Goal: Complete application form

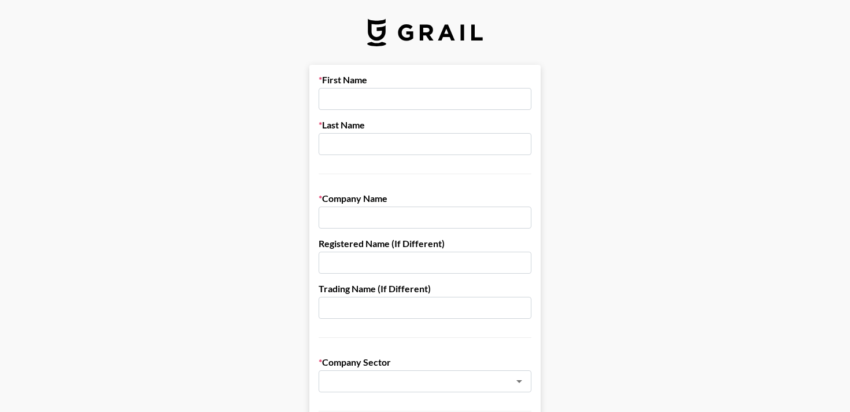
click at [389, 91] on input "text" at bounding box center [425, 99] width 213 height 22
type input "[PERSON_NAME]"
click at [376, 142] on input "text" at bounding box center [425, 144] width 213 height 22
type input "[PERSON_NAME]"
click at [387, 225] on input "text" at bounding box center [425, 218] width 213 height 22
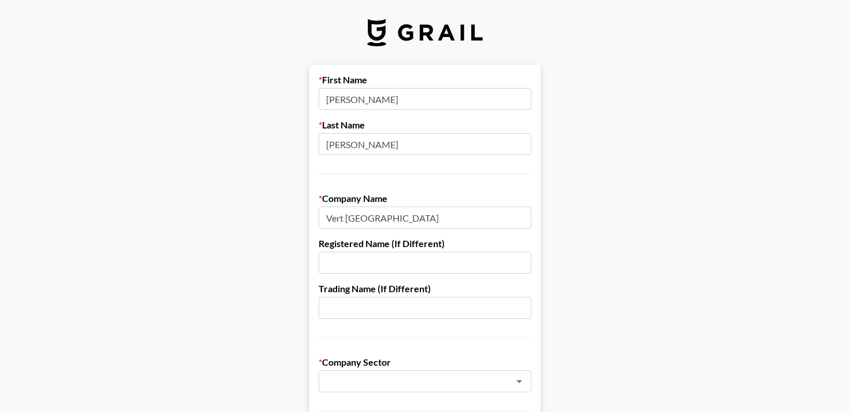
scroll to position [44, 0]
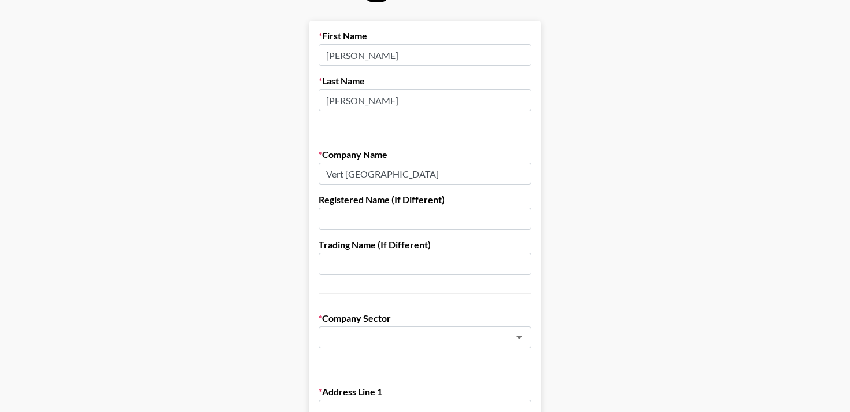
drag, startPoint x: 387, startPoint y: 175, endPoint x: 310, endPoint y: 174, distance: 77.0
click at [377, 176] on input "Vert [GEOGRAPHIC_DATA]" at bounding box center [425, 174] width 213 height 22
drag, startPoint x: 356, startPoint y: 178, endPoint x: 299, endPoint y: 172, distance: 58.1
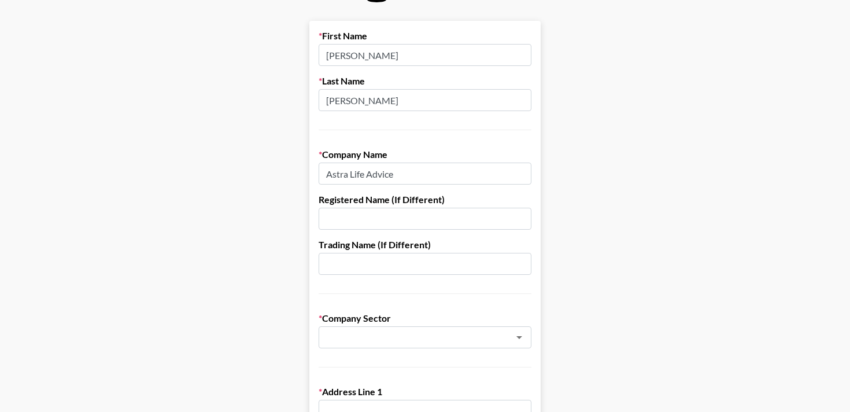
type input "Astra Life Advice"
click at [353, 219] on input "text" at bounding box center [425, 219] width 213 height 22
type input "Asr"
drag, startPoint x: 341, startPoint y: 218, endPoint x: 301, endPoint y: 214, distance: 40.6
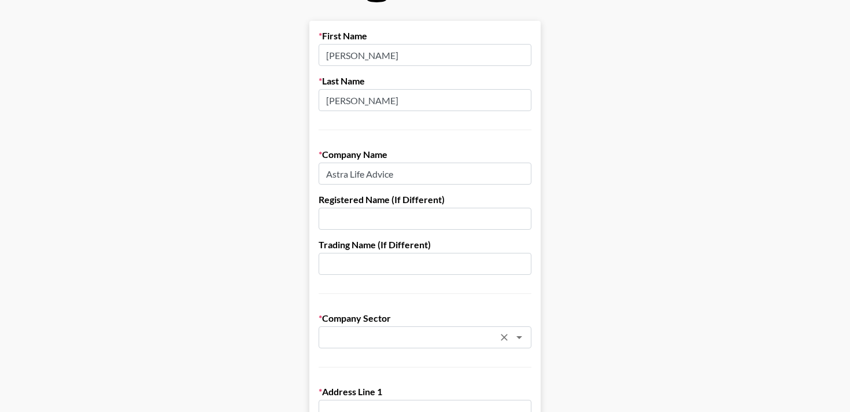
click at [400, 340] on input "text" at bounding box center [410, 337] width 168 height 13
click at [384, 371] on li "Video Games & Apps" at bounding box center [425, 380] width 213 height 19
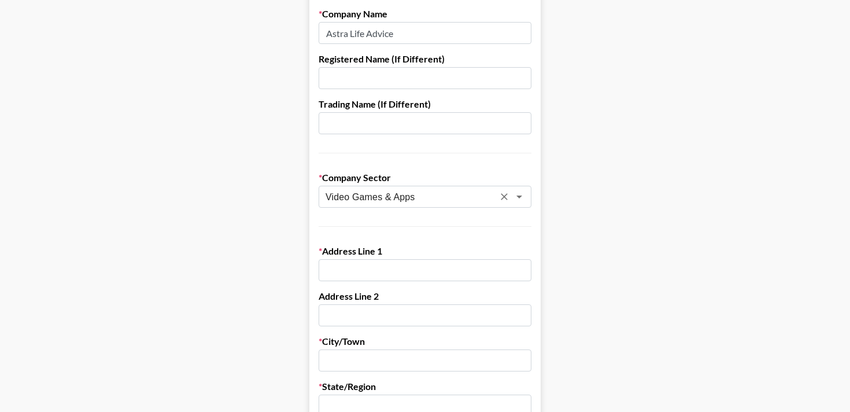
scroll to position [186, 0]
type input "Video Games & Apps"
click at [374, 263] on input "text" at bounding box center [425, 269] width 213 height 22
click at [355, 270] on input "text" at bounding box center [425, 269] width 213 height 22
paste input "[STREET_ADDRESS]"
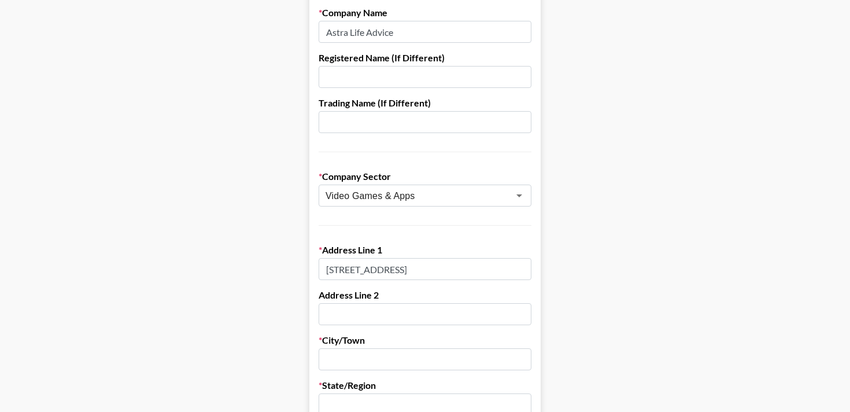
drag, startPoint x: 488, startPoint y: 269, endPoint x: 402, endPoint y: 267, distance: 85.6
click at [402, 267] on input "[STREET_ADDRESS]" at bounding box center [425, 269] width 213 height 22
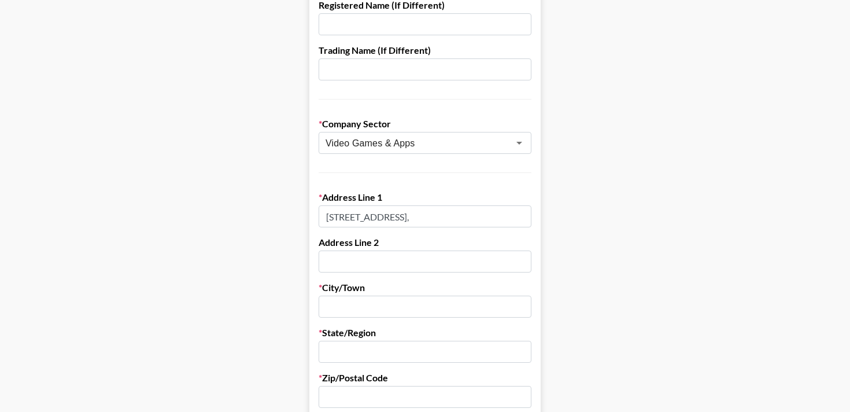
scroll to position [239, 0]
type input "[STREET_ADDRESS],"
click at [365, 260] on input "text" at bounding box center [425, 261] width 213 height 22
click at [344, 308] on input "text" at bounding box center [425, 306] width 213 height 22
paste input "[GEOGRAPHIC_DATA], [GEOGRAPHIC_DATA] 11249"
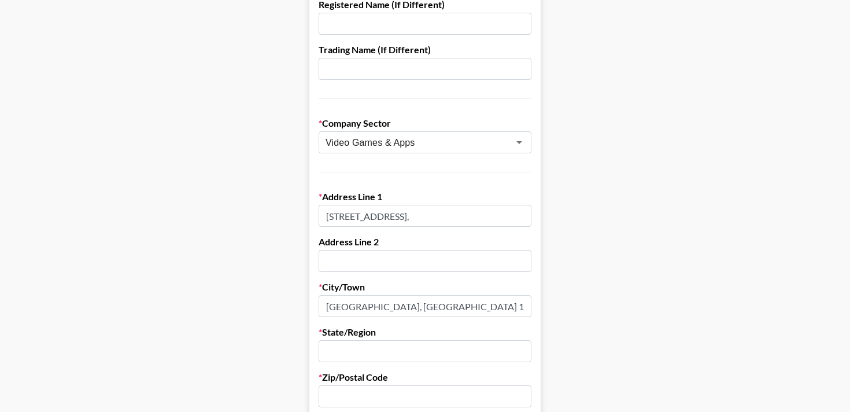
drag, startPoint x: 410, startPoint y: 306, endPoint x: 363, endPoint y: 304, distance: 46.9
click at [363, 304] on input "[GEOGRAPHIC_DATA], [GEOGRAPHIC_DATA] 11249" at bounding box center [425, 306] width 213 height 22
type input "[GEOGRAPHIC_DATA]"
click at [432, 212] on input "[STREET_ADDRESS]," at bounding box center [425, 216] width 213 height 22
type input "[STREET_ADDRESS]"
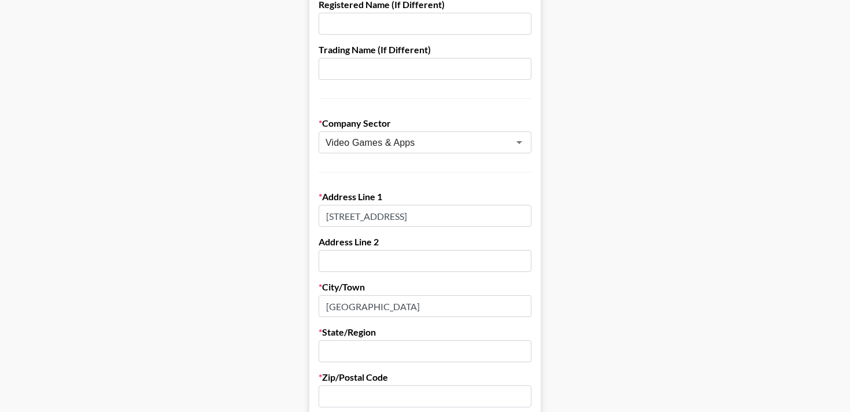
click at [346, 346] on input "text" at bounding box center [425, 351] width 213 height 22
paste input ", NY 11249"
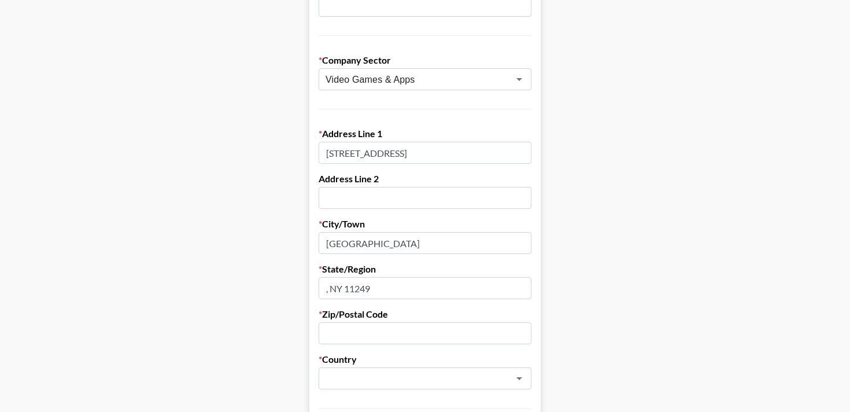
scroll to position [315, 0]
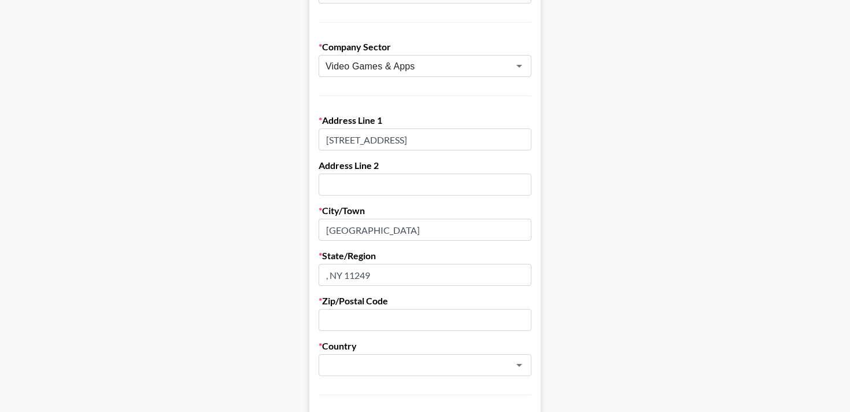
click at [330, 279] on input ", NY 11249" at bounding box center [425, 275] width 213 height 22
drag, startPoint x: 382, startPoint y: 276, endPoint x: 342, endPoint y: 276, distance: 39.3
click at [342, 276] on input "NY 11249" at bounding box center [425, 275] width 213 height 22
type input "NY"
click at [334, 324] on input "text" at bounding box center [425, 320] width 213 height 22
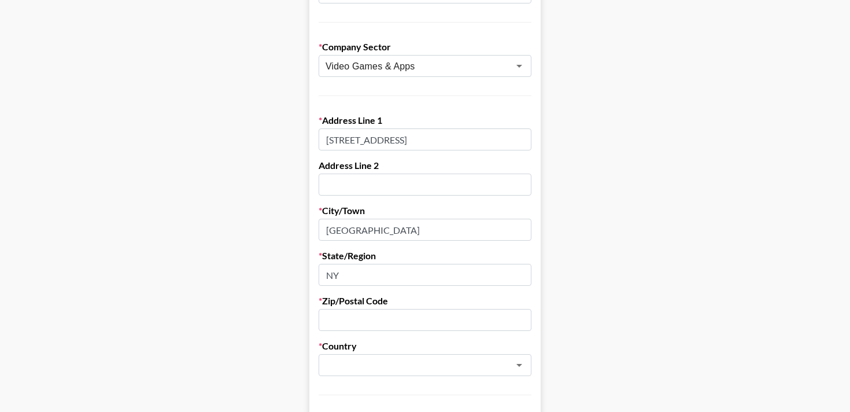
paste input "11249"
type input "11249"
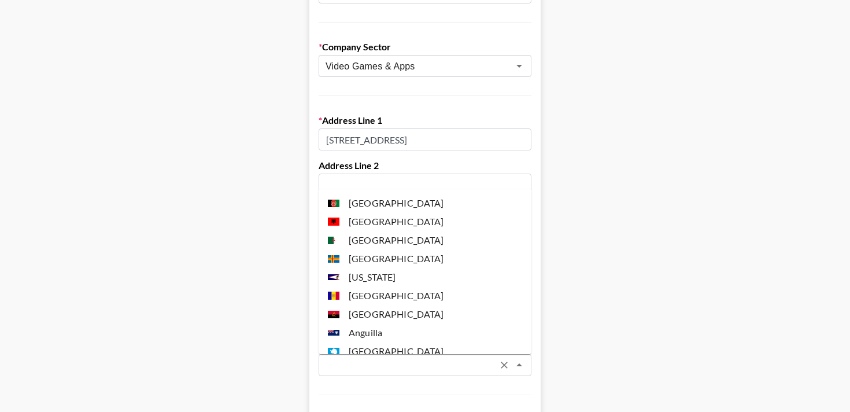
click at [340, 366] on input "text" at bounding box center [410, 365] width 168 height 13
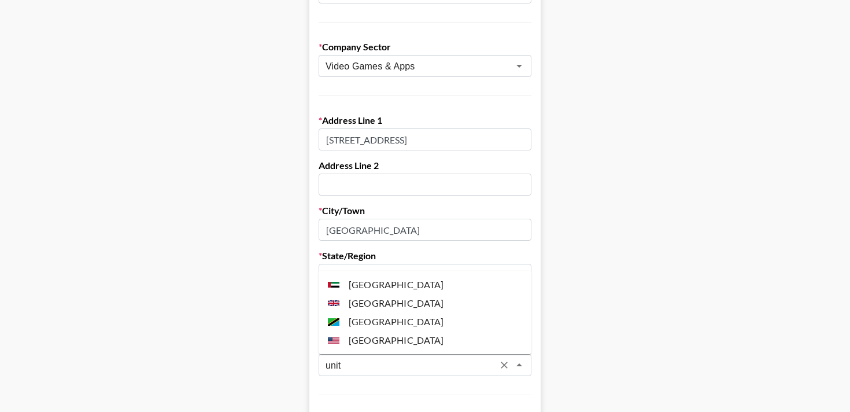
click at [367, 333] on li "[GEOGRAPHIC_DATA]" at bounding box center [425, 340] width 213 height 19
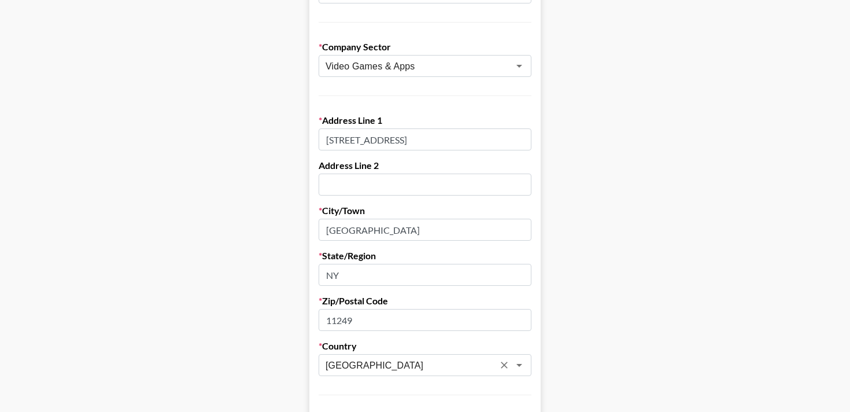
scroll to position [378, 0]
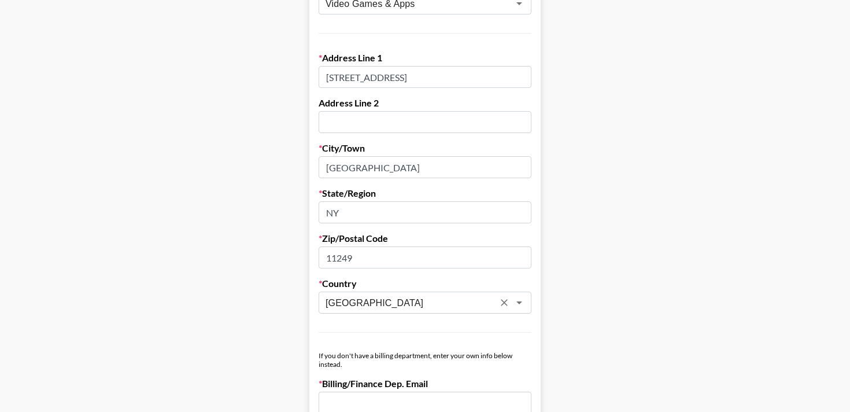
type input "[GEOGRAPHIC_DATA]"
click at [329, 261] on input "11249" at bounding box center [425, 257] width 213 height 22
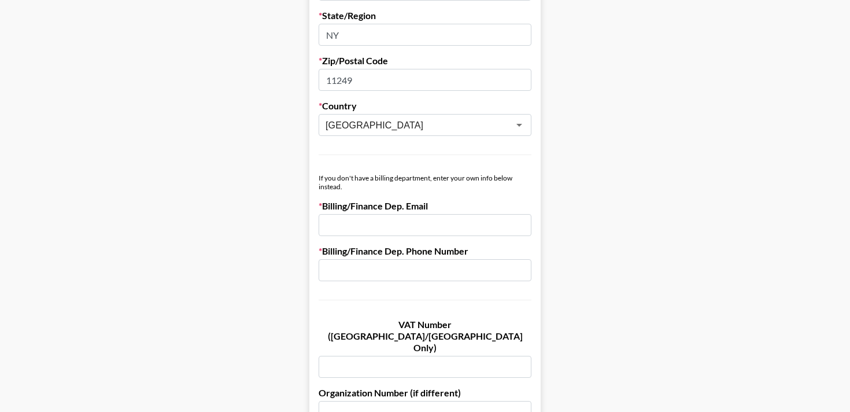
scroll to position [556, 0]
click at [375, 226] on input "email" at bounding box center [425, 224] width 213 height 22
type input "[PERSON_NAME][EMAIL_ADDRESS][DOMAIN_NAME]"
click at [415, 278] on input "text" at bounding box center [425, 270] width 213 height 22
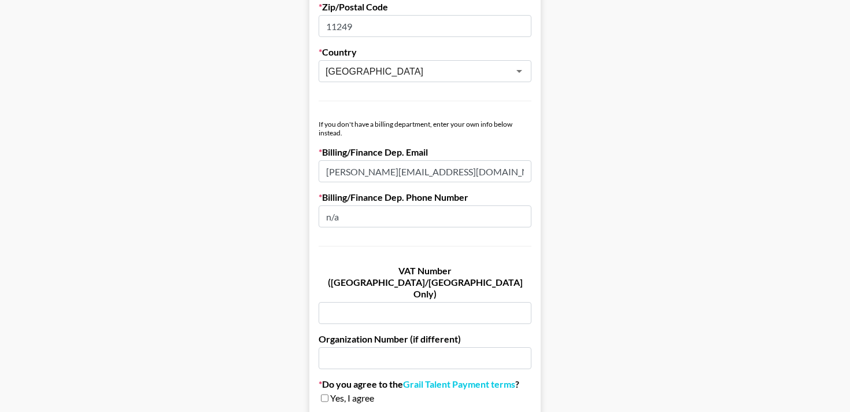
scroll to position [627, 0]
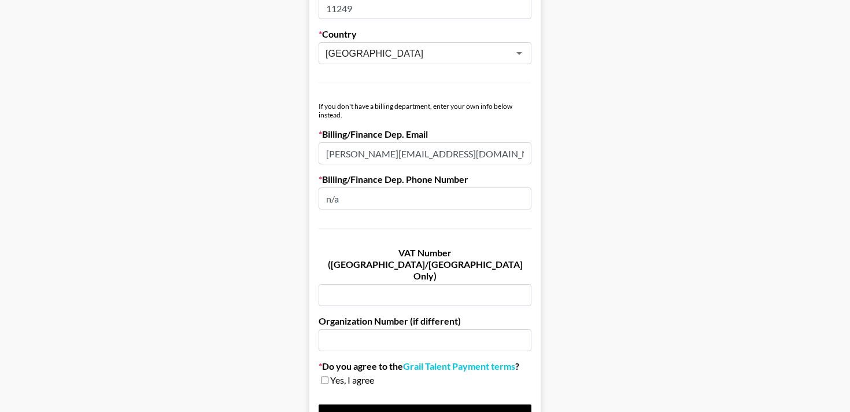
type input "n/a"
click at [415, 284] on input "text" at bounding box center [425, 295] width 213 height 22
type input "n"
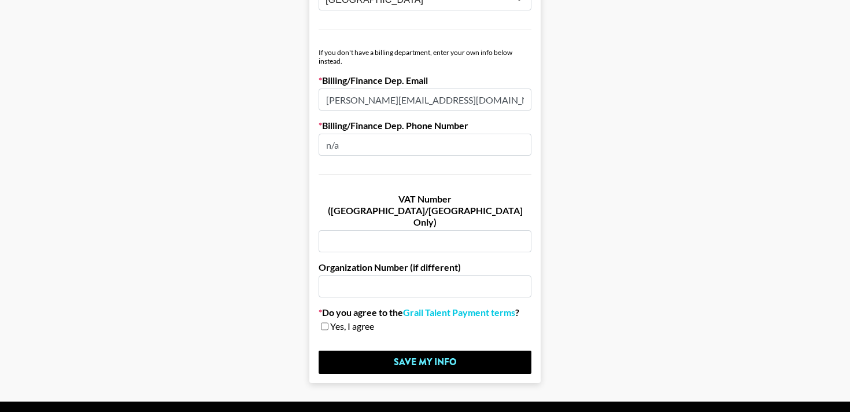
scroll to position [694, 0]
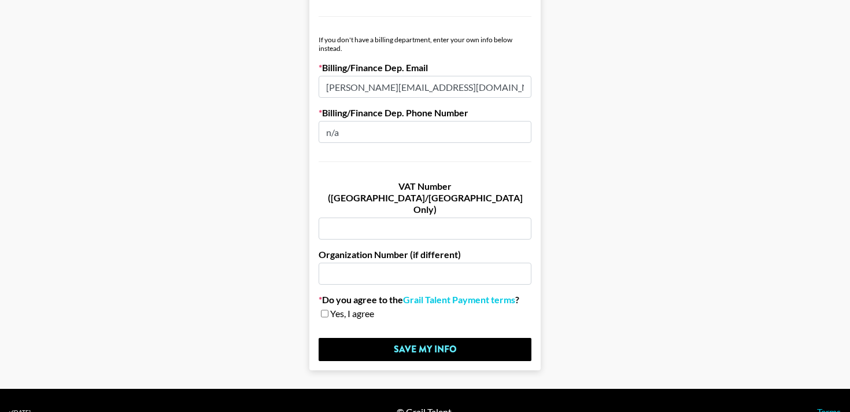
click at [326, 309] on input "checkbox" at bounding box center [325, 313] width 8 height 8
checkbox input "true"
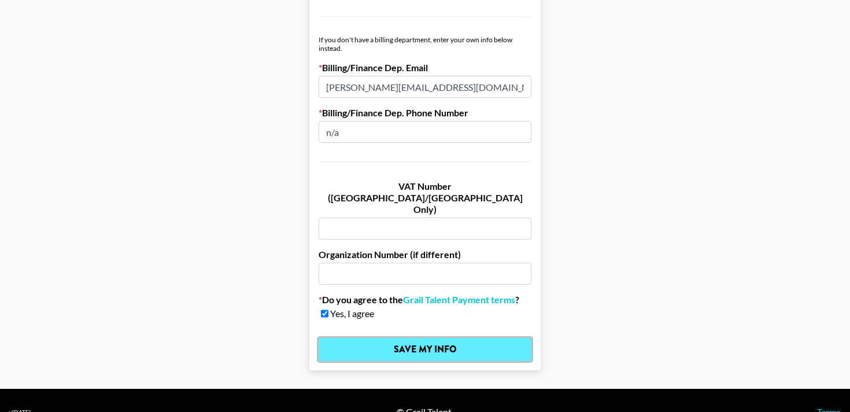
click at [429, 338] on input "Save My Info" at bounding box center [425, 349] width 213 height 23
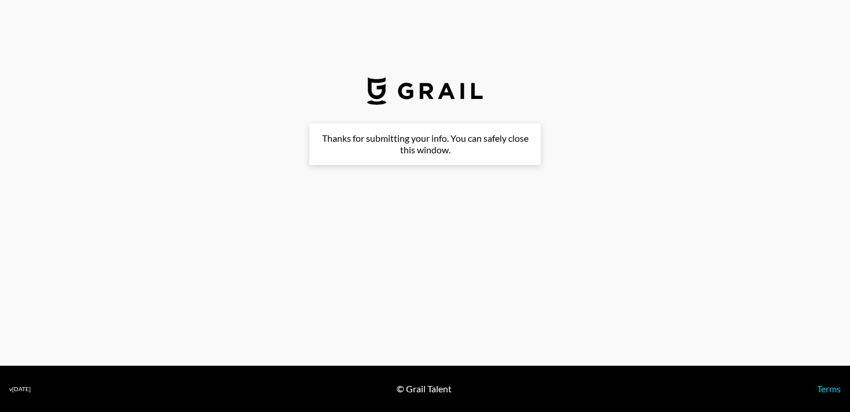
scroll to position [0, 0]
